Goal: Communication & Community: Share content

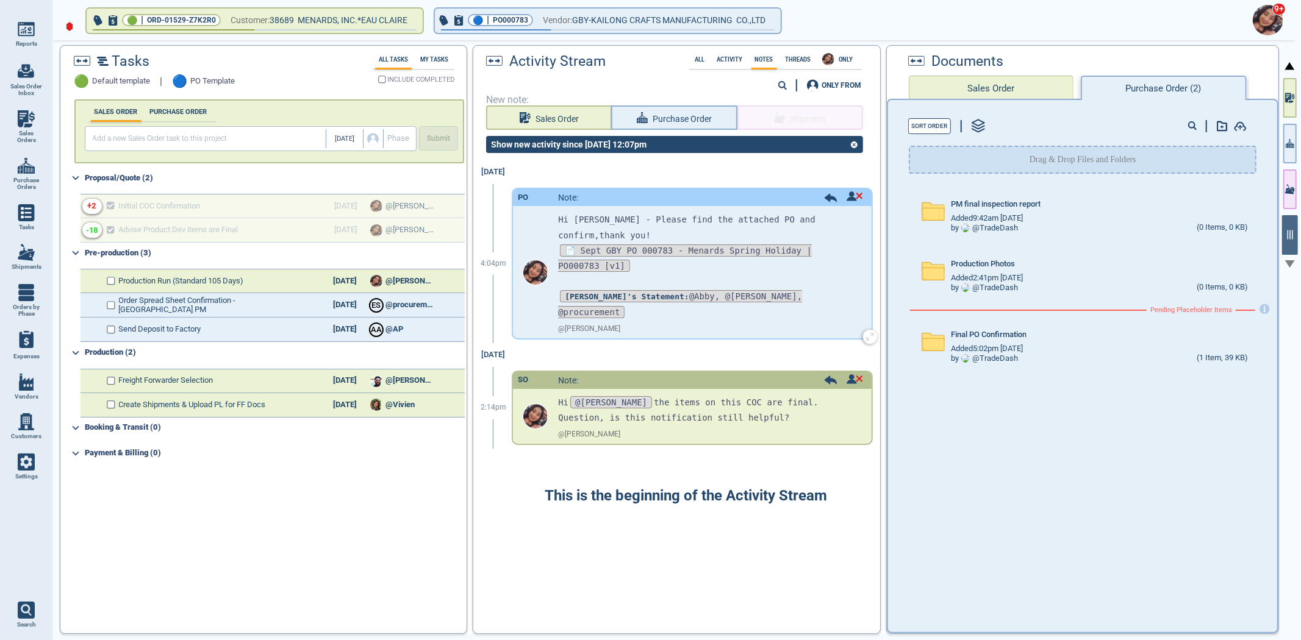
click at [846, 202] on span at bounding box center [854, 197] width 16 height 12
click at [843, 200] on div at bounding box center [650, 320] width 1301 height 640
click at [596, 35] on div "9+" at bounding box center [673, 20] width 1248 height 40
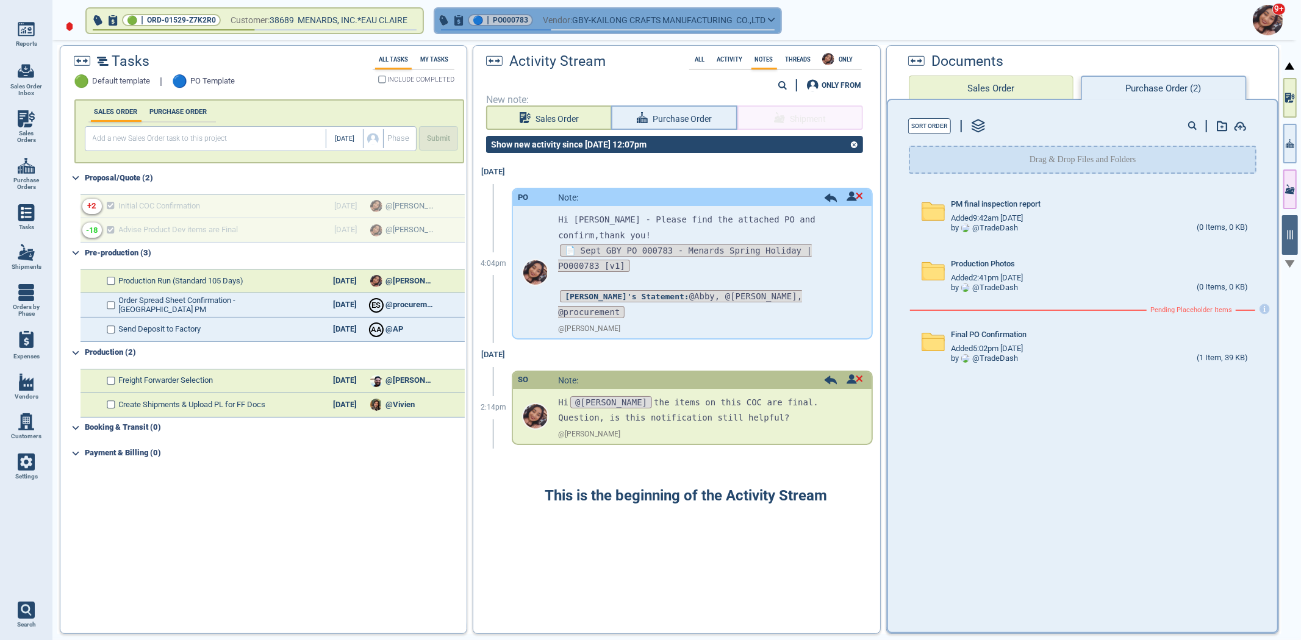
click at [596, 26] on span "GBY-KAILONG CRAFTS MANUFACTURING CO.,LTD" at bounding box center [668, 20] width 193 height 15
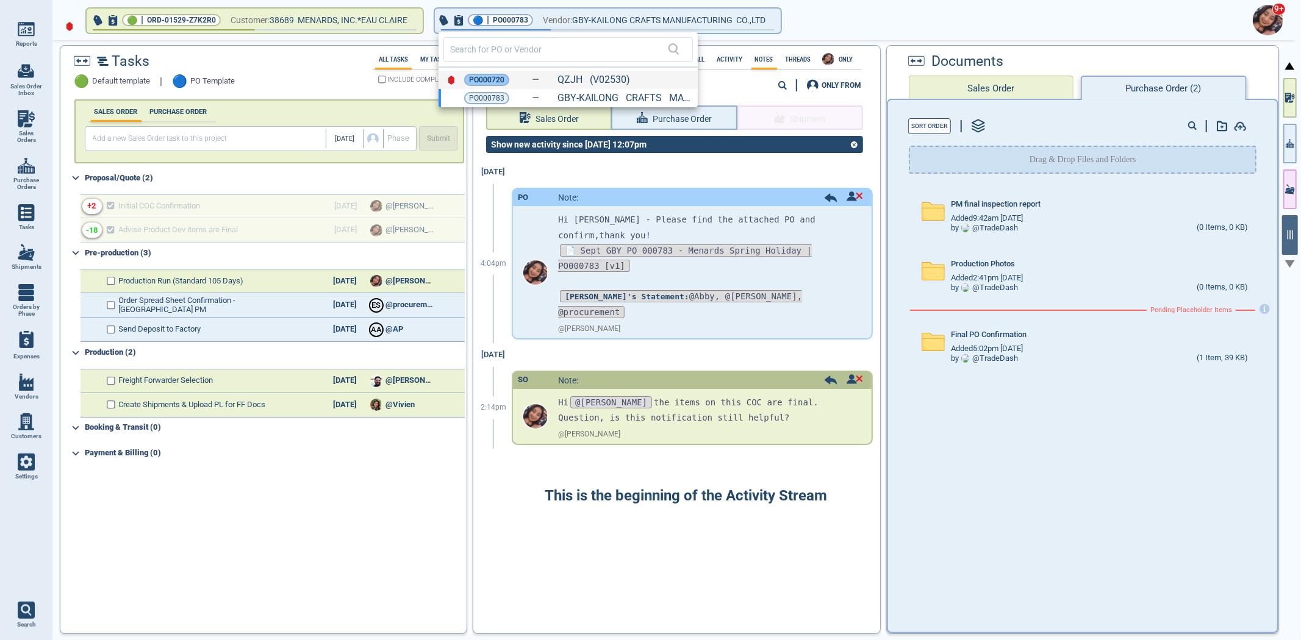
click at [472, 84] on span "PO000720" at bounding box center [486, 80] width 35 height 12
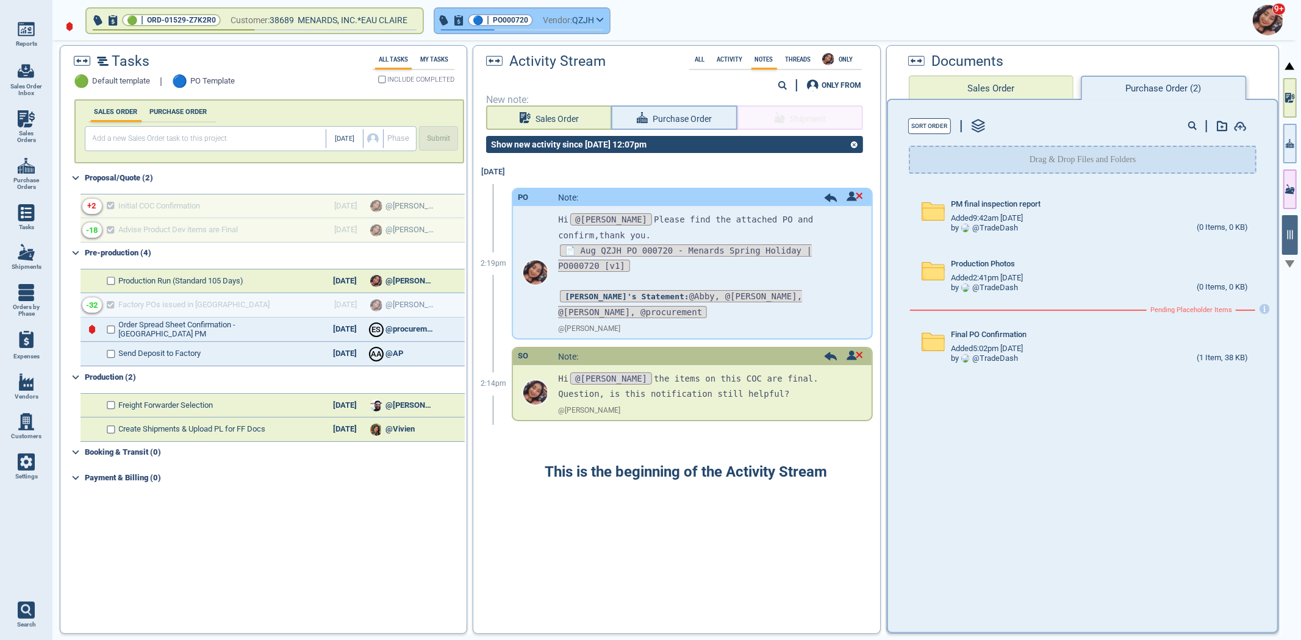
click at [568, 9] on button "🔵 | PO000720 Vendor: QZJH" at bounding box center [522, 21] width 174 height 24
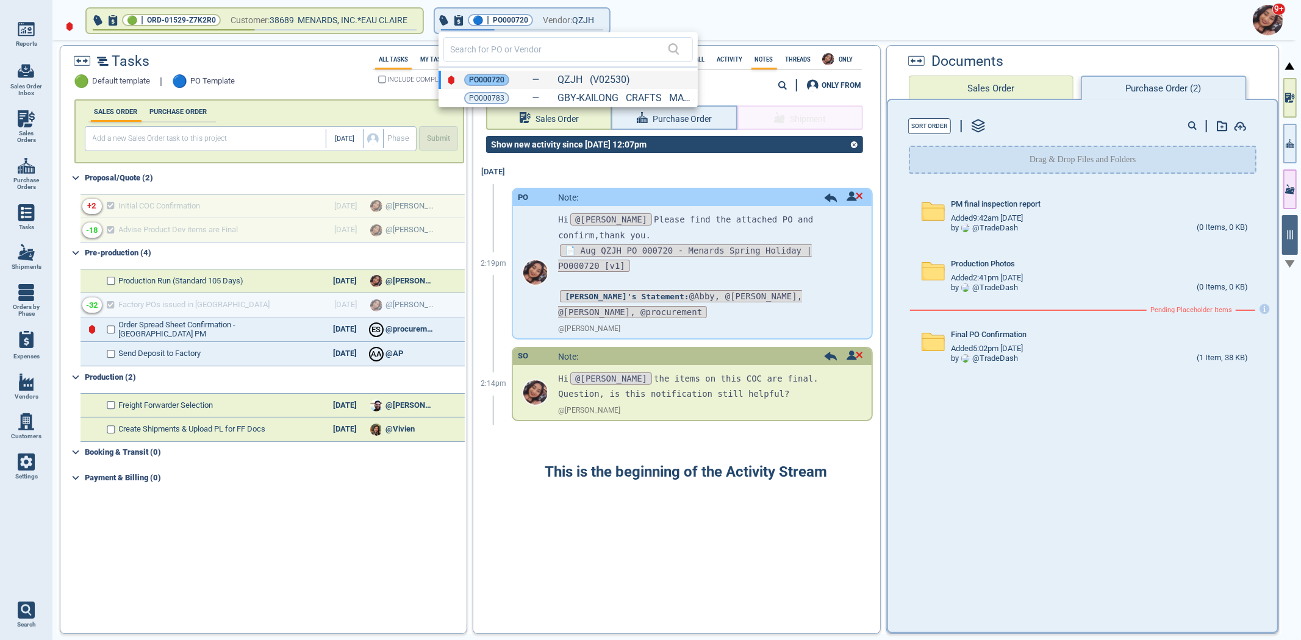
click at [488, 77] on span "PO000720" at bounding box center [486, 80] width 35 height 12
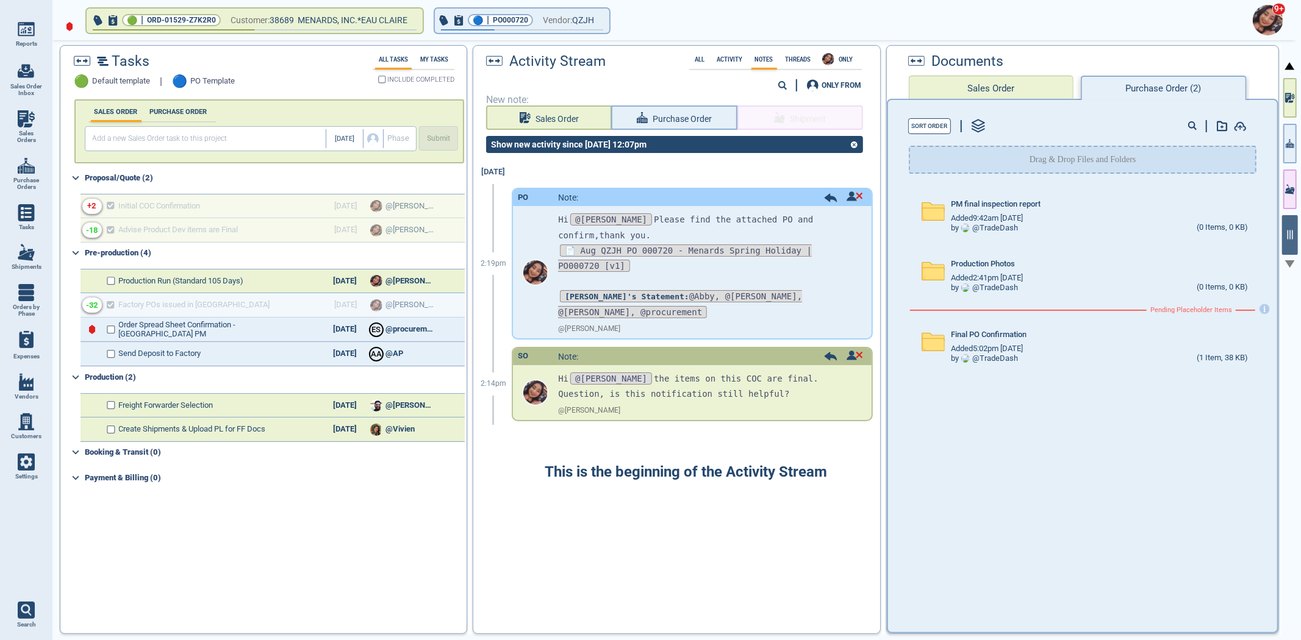
click at [1282, 144] on div at bounding box center [1289, 341] width 17 height 603
click at [1287, 149] on button "button" at bounding box center [1289, 144] width 13 height 40
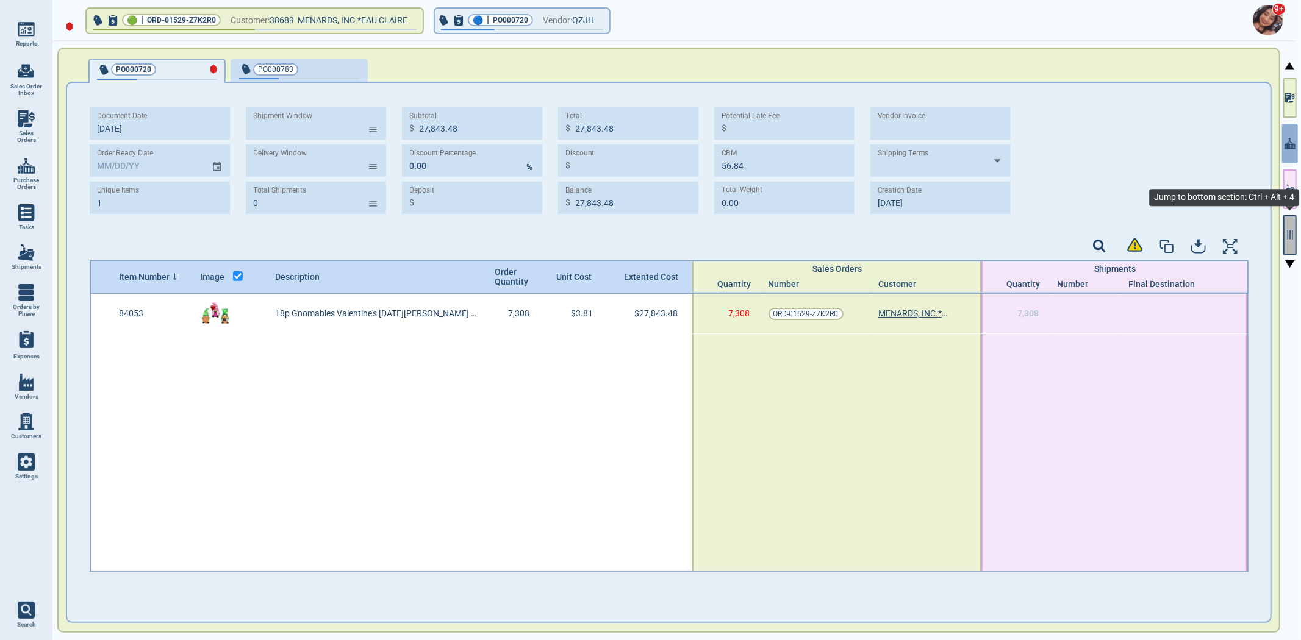
click at [1290, 245] on button "button" at bounding box center [1289, 235] width 13 height 40
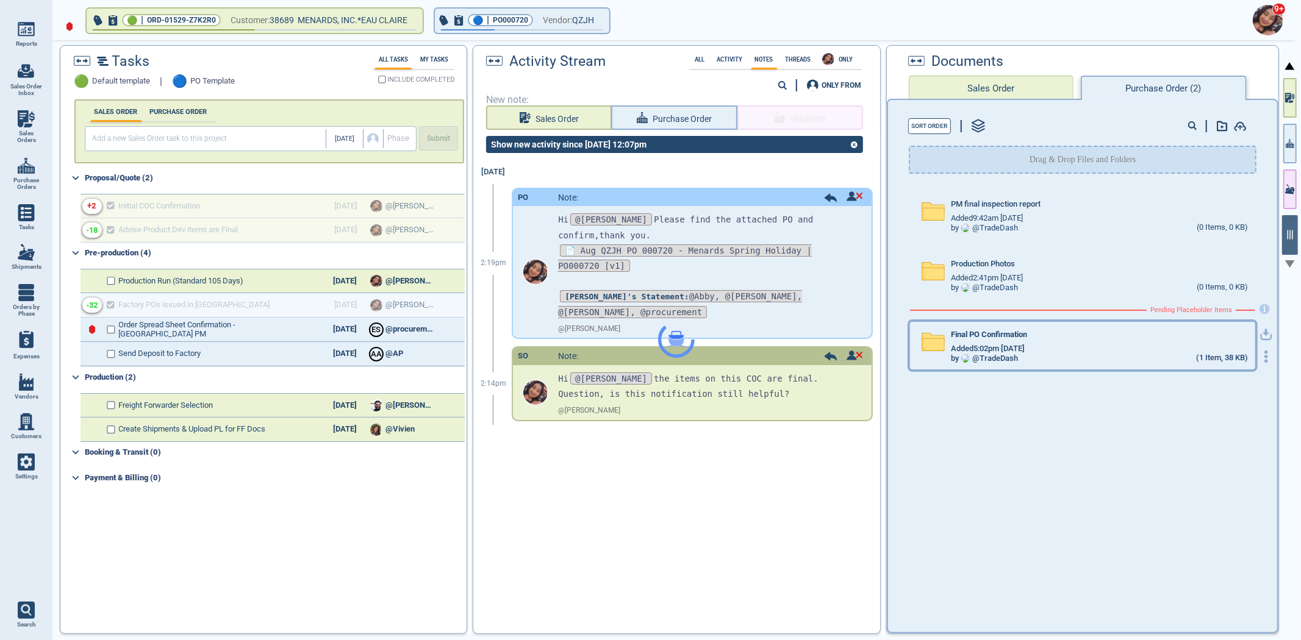
click at [1029, 338] on div "Final PO Confirmation" at bounding box center [1099, 337] width 297 height 13
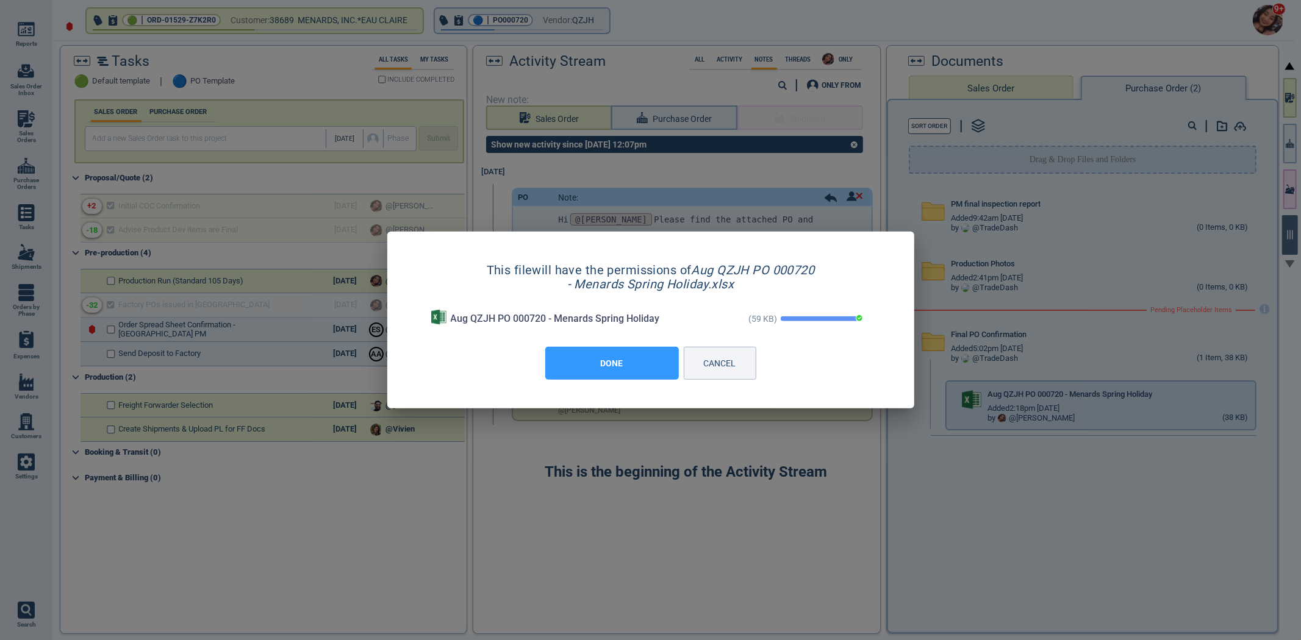
click at [620, 373] on button "DONE" at bounding box center [612, 363] width 134 height 33
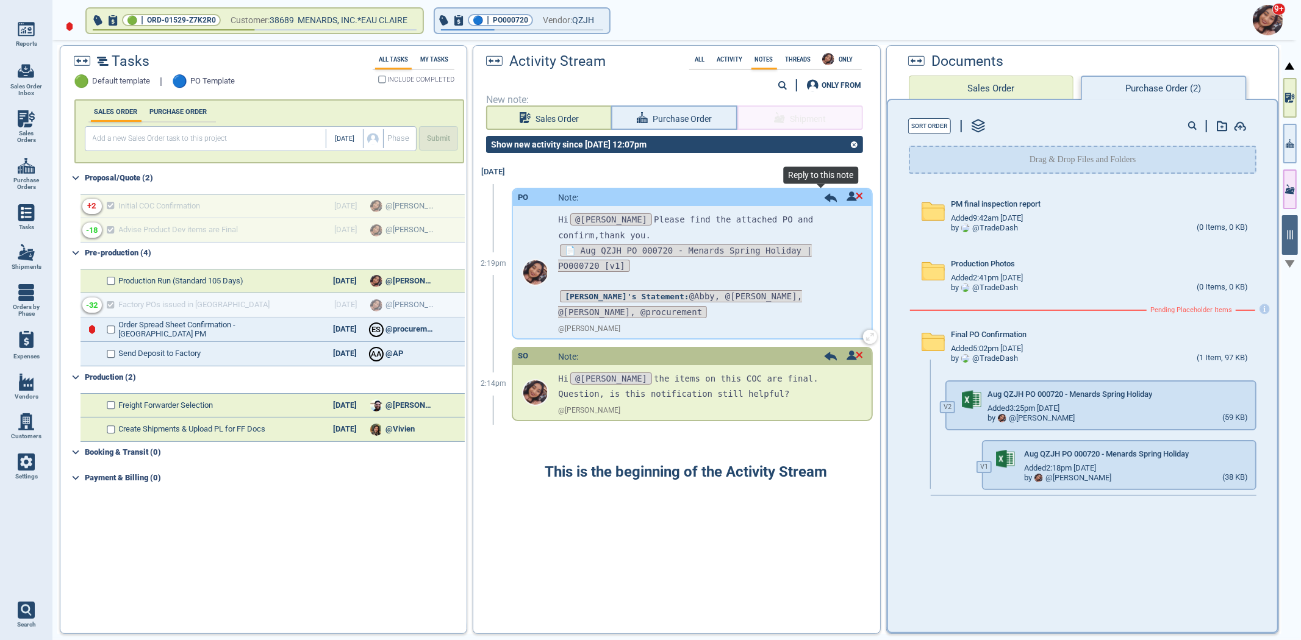
click at [825, 194] on icon at bounding box center [831, 197] width 12 height 9
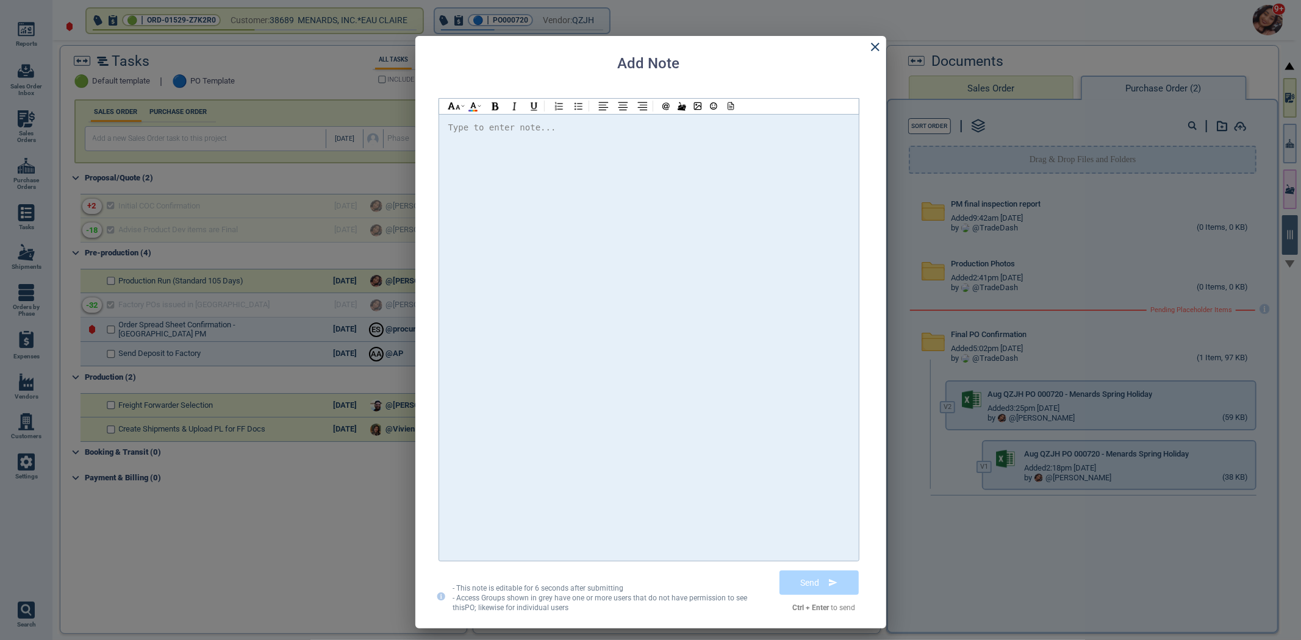
click at [772, 214] on div at bounding box center [648, 337] width 401 height 435
click at [724, 116] on div "Hi [PERSON_NAME] - Please find the updated PO for QZJH - I added item 84023, wh…" at bounding box center [649, 337] width 420 height 447
click at [724, 114] on div "Hi [PERSON_NAME] - Please find the updated PO for QZJH - I added item 84023, wh…" at bounding box center [649, 337] width 420 height 447
click at [726, 106] on icon at bounding box center [729, 106] width 11 height 9
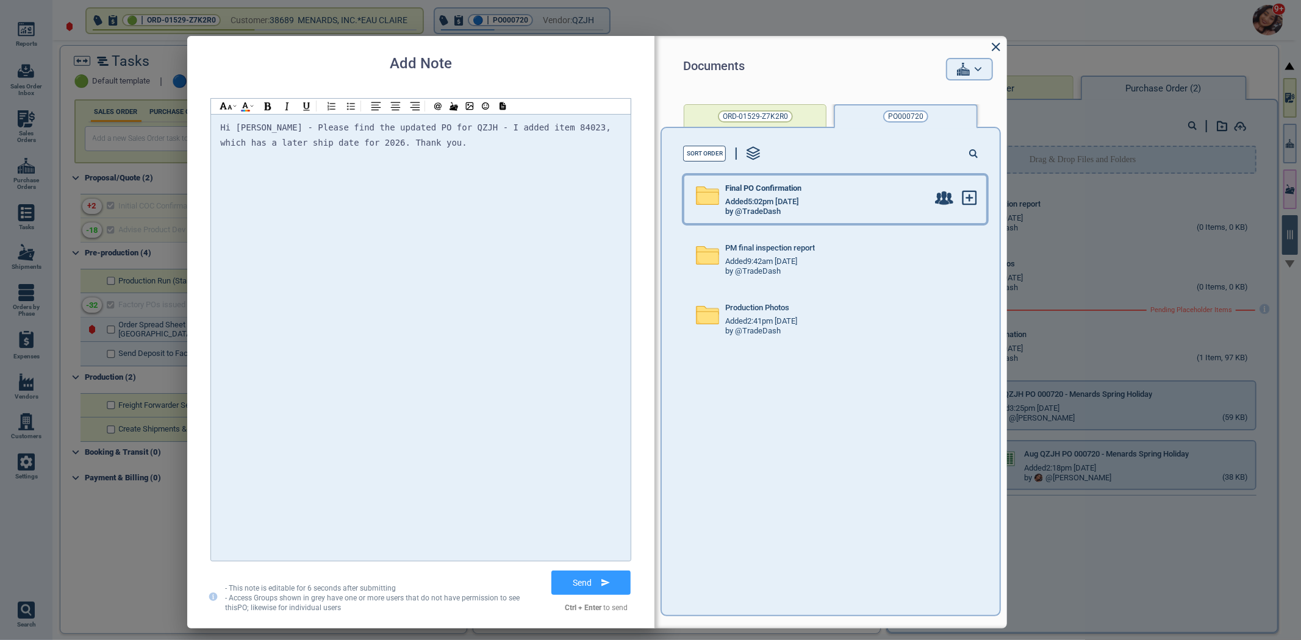
click at [785, 208] on div "by @TradeDash" at bounding box center [826, 212] width 202 height 10
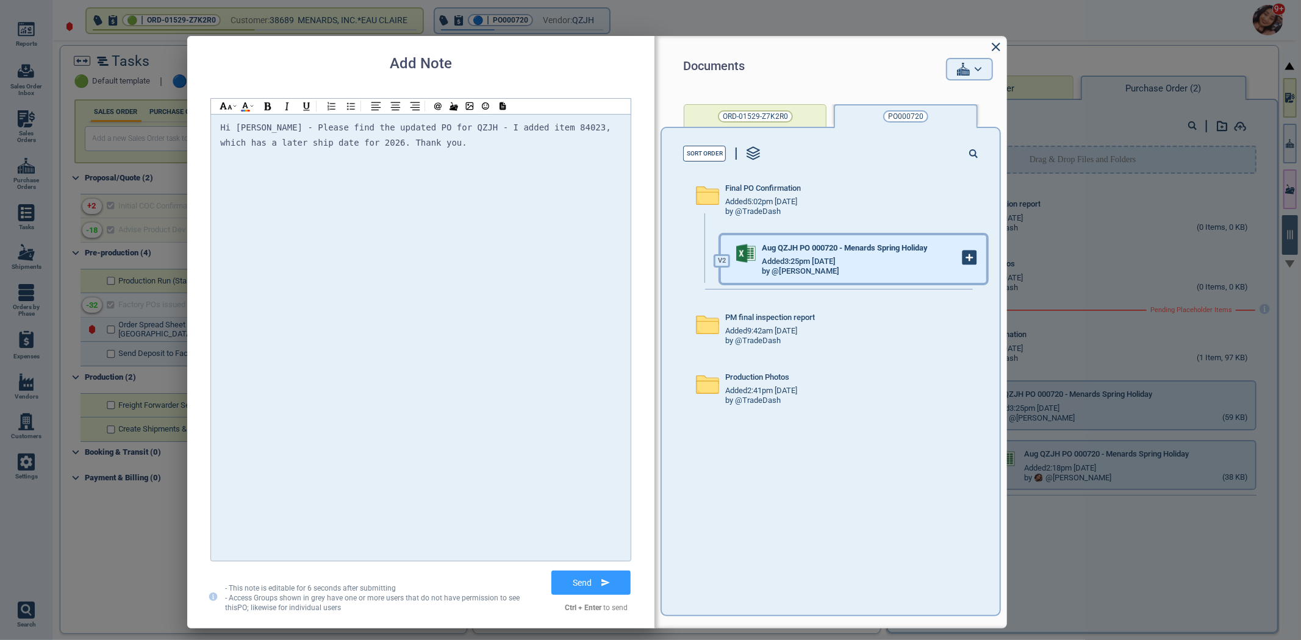
click at [964, 259] on icon at bounding box center [969, 257] width 13 height 13
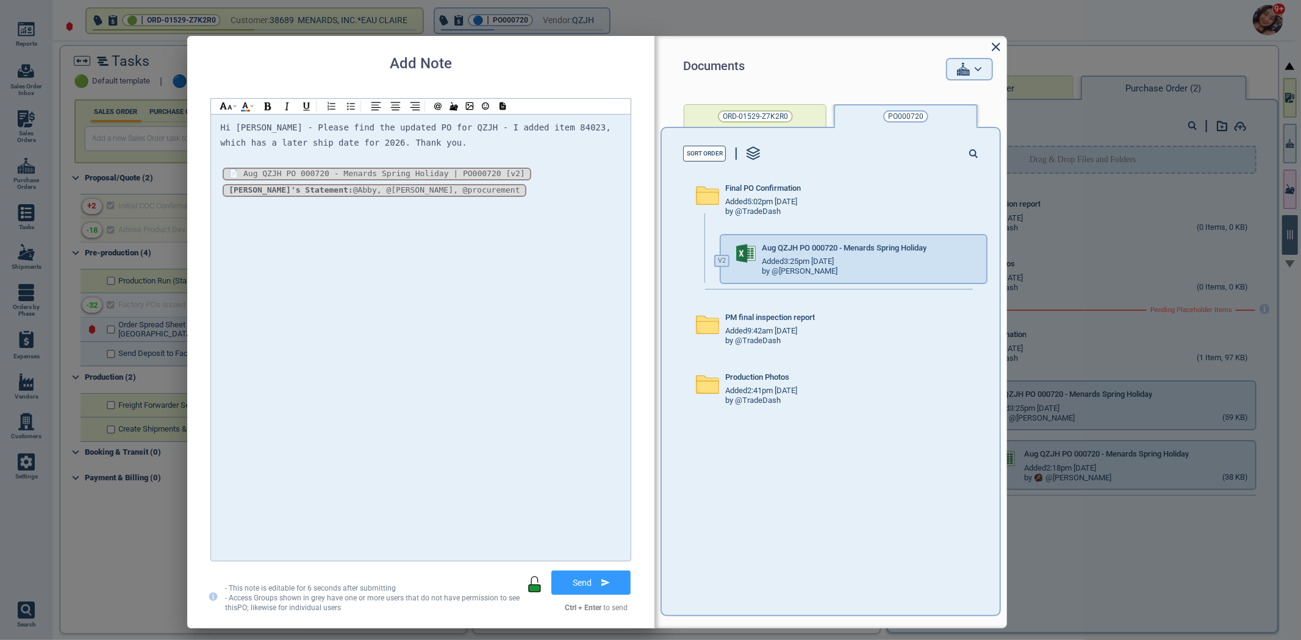
click at [590, 173] on div "*_255mFuI67j97HnKb7W7w_* [v2] 📄 Aug QZJH PO 000720 - Menards Spring Holiday | P…" at bounding box center [420, 174] width 401 height 16
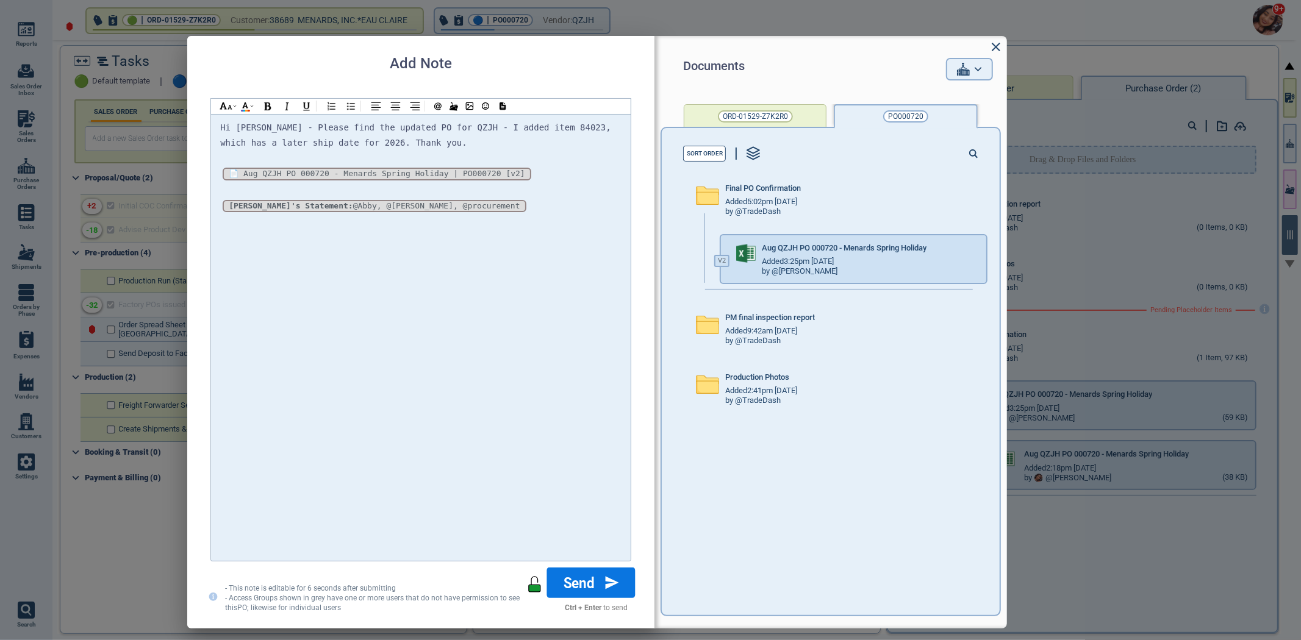
click at [594, 589] on button "Send" at bounding box center [591, 583] width 88 height 30
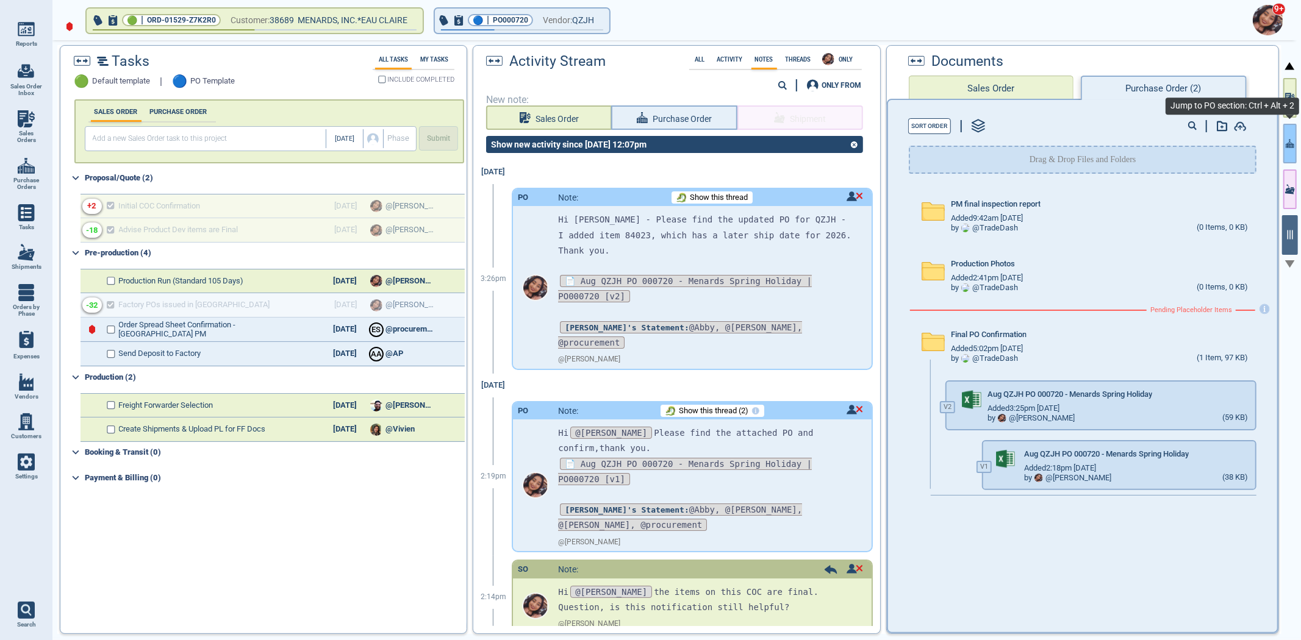
click at [1284, 151] on button "button" at bounding box center [1289, 144] width 13 height 40
